Goal: Information Seeking & Learning: Learn about a topic

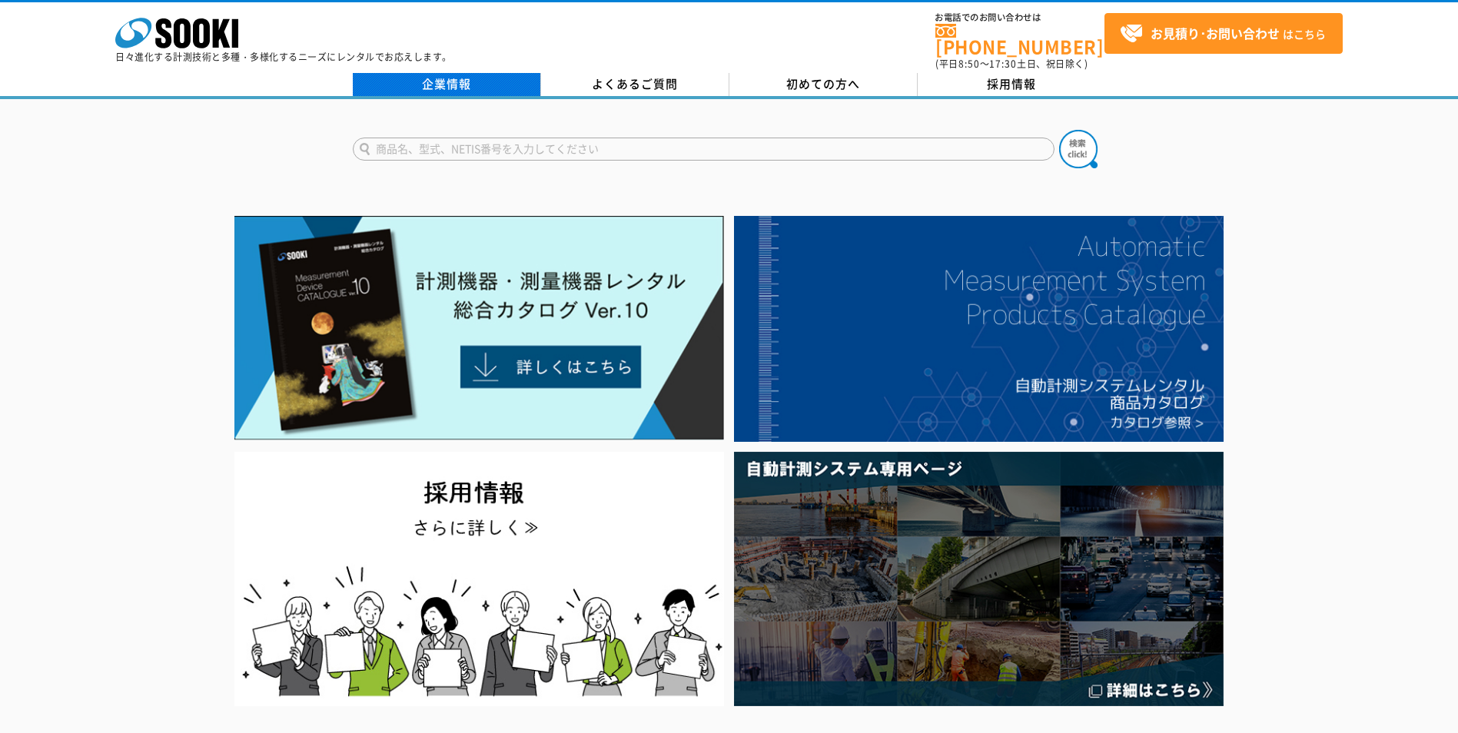
click at [460, 75] on link "企業情報" at bounding box center [447, 84] width 188 height 23
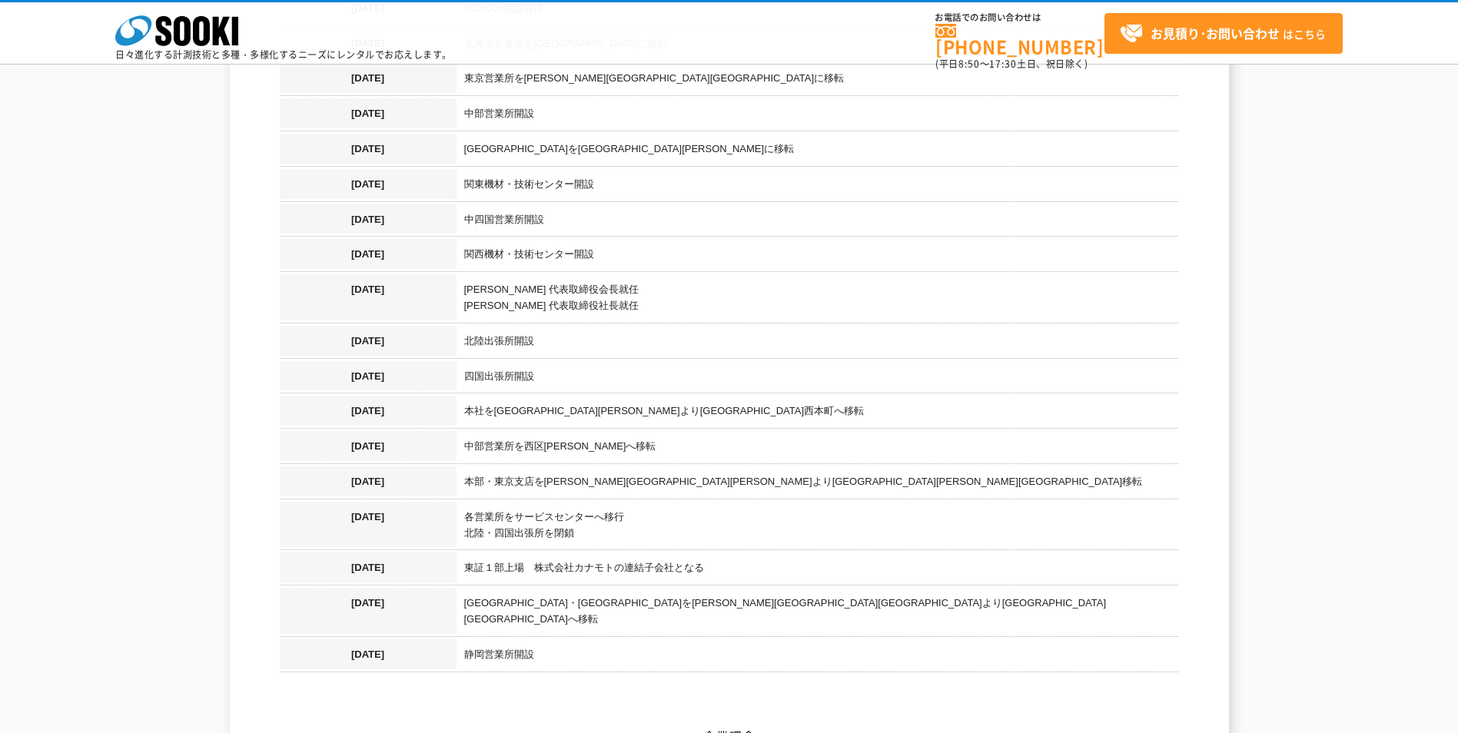
scroll to position [1538, 0]
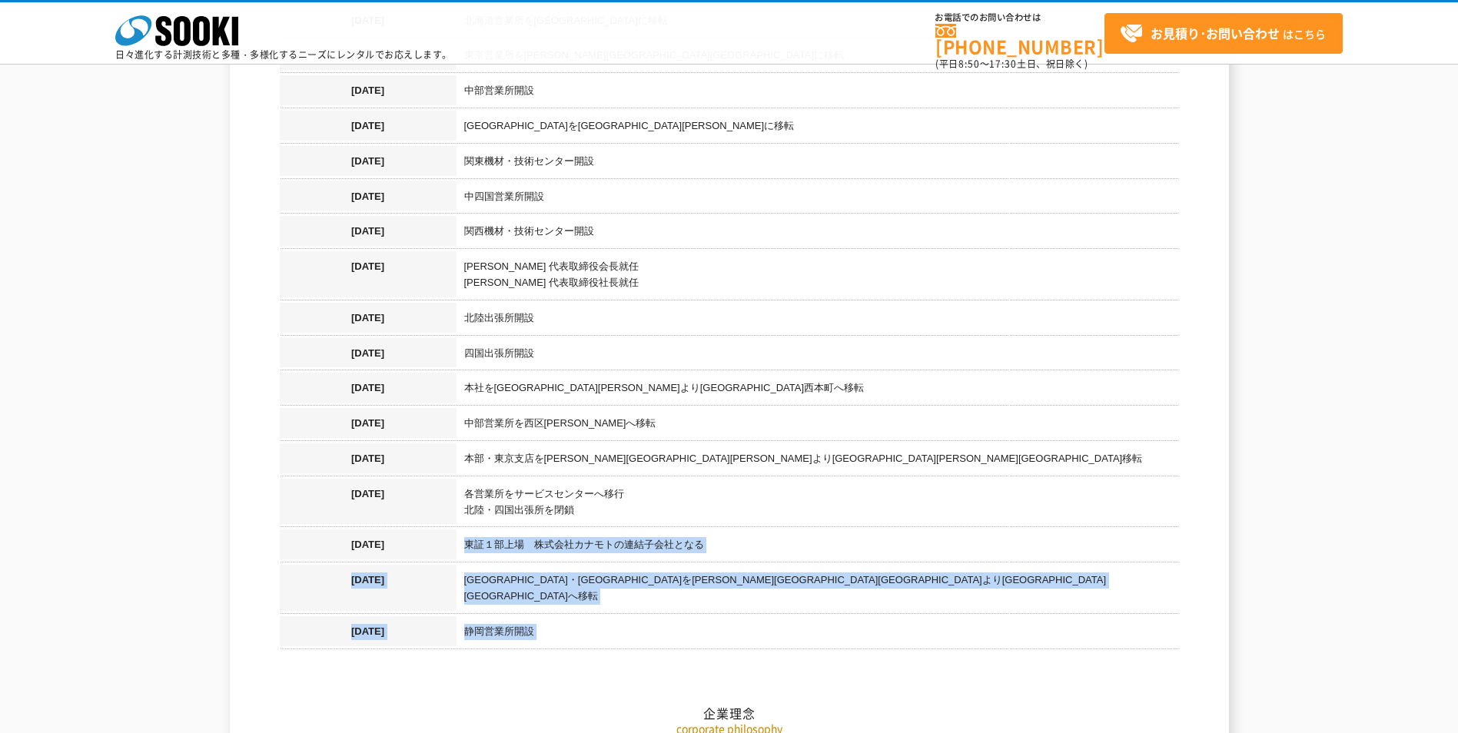
drag, startPoint x: 710, startPoint y: 533, endPoint x: 464, endPoint y: 531, distance: 245.3
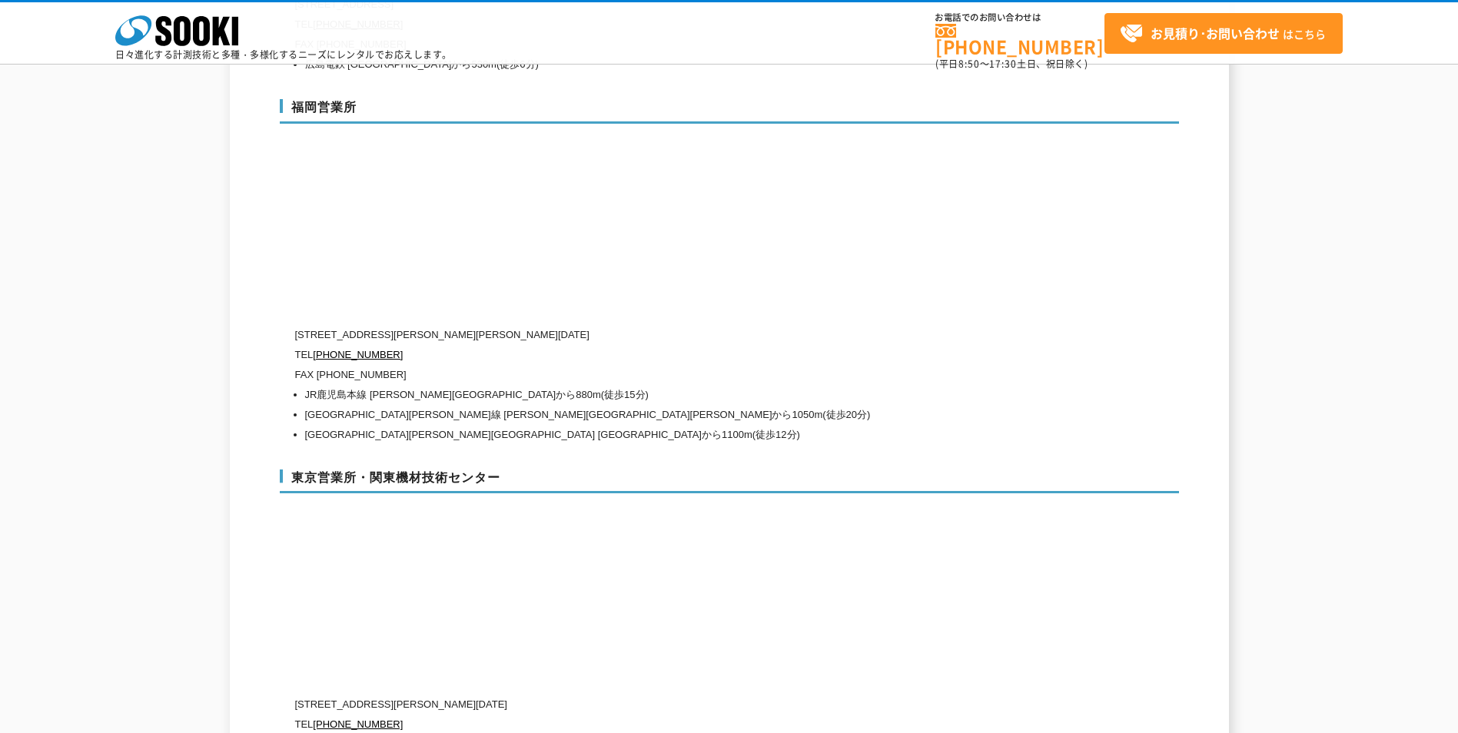
scroll to position [6381, 0]
